Goal: Task Accomplishment & Management: Manage account settings

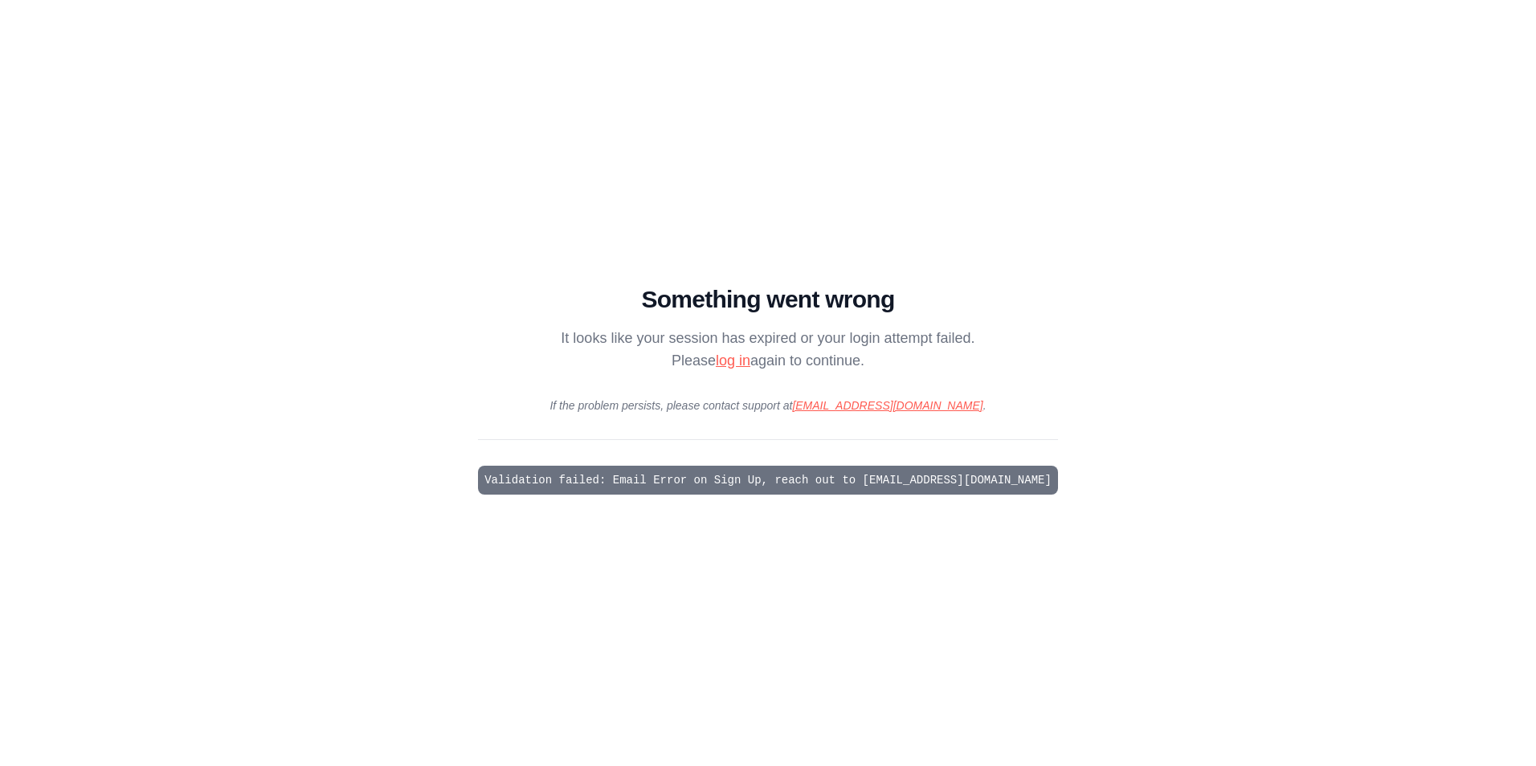
click at [729, 366] on link "log in" at bounding box center [733, 361] width 35 height 16
click at [733, 362] on link "log in" at bounding box center [733, 361] width 35 height 16
click at [987, 503] on main "Something went wrong It looks like your session has expired or your login attem…" at bounding box center [768, 383] width 1536 height 766
drag, startPoint x: 987, startPoint y: 503, endPoint x: 791, endPoint y: 509, distance: 196.9
click at [791, 509] on main "Something went wrong It looks like your session has expired or your login attem…" at bounding box center [768, 383] width 1536 height 766
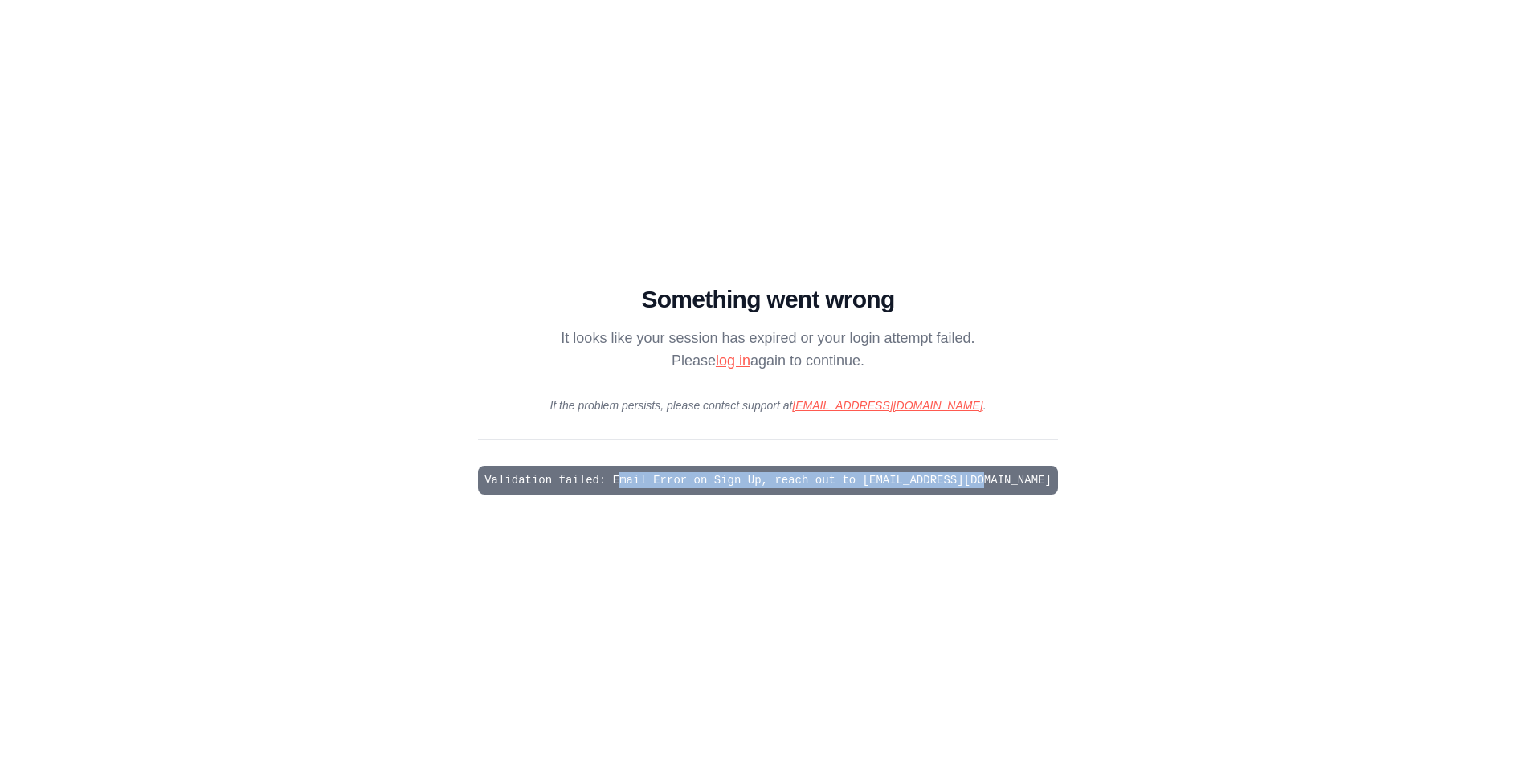
drag, startPoint x: 661, startPoint y: 483, endPoint x: 996, endPoint y: 499, distance: 335.4
click at [996, 499] on main "Something went wrong It looks like your session has expired or your login attem…" at bounding box center [768, 383] width 1536 height 766
drag, startPoint x: 996, startPoint y: 499, endPoint x: 703, endPoint y: 476, distance: 294.1
click at [689, 575] on main "Something went wrong It looks like your session has expired or your login attem…" at bounding box center [768, 383] width 1536 height 766
click at [734, 361] on link "log in" at bounding box center [733, 361] width 35 height 16
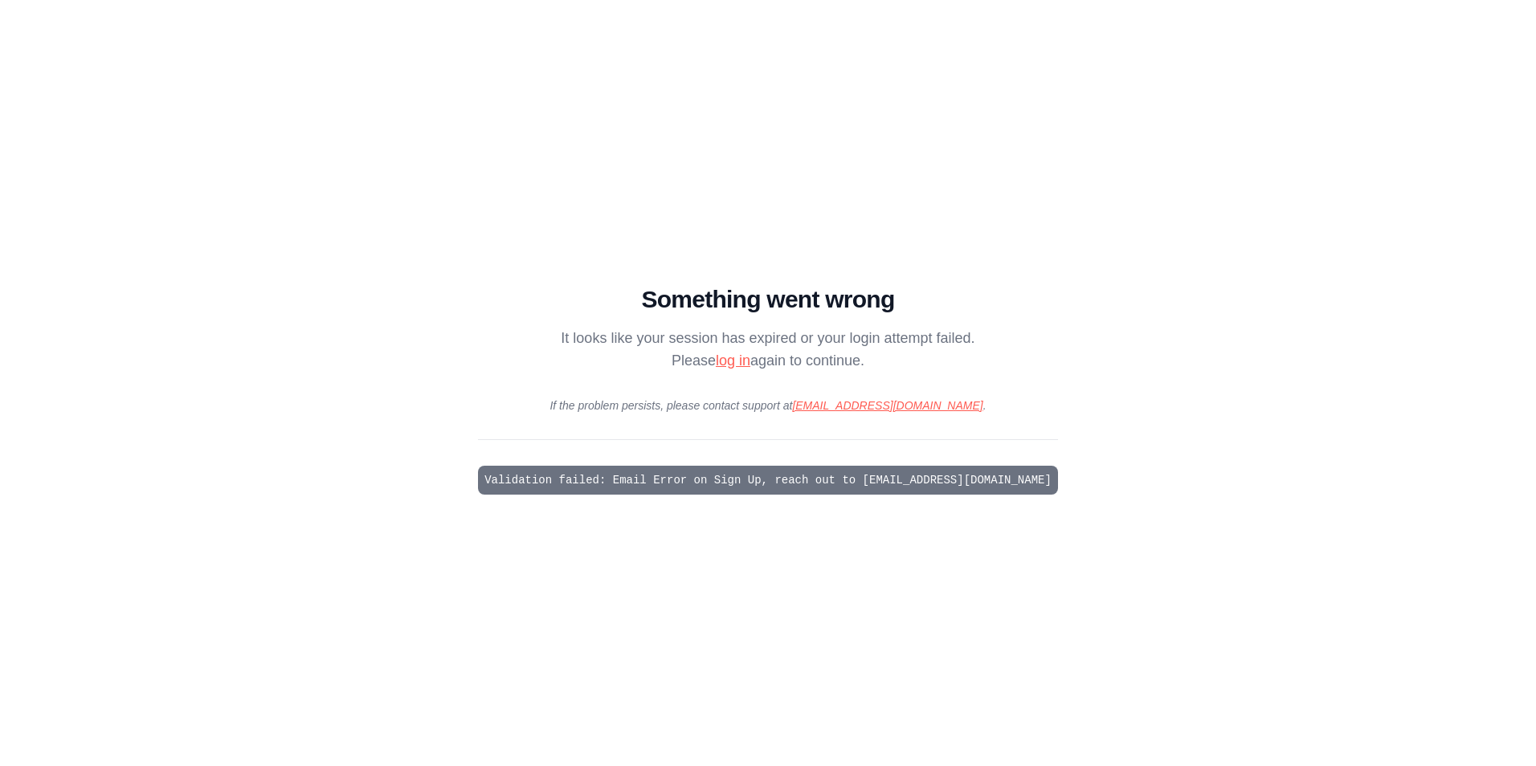
click at [746, 354] on link "log in" at bounding box center [733, 361] width 35 height 16
